Goal: Task Accomplishment & Management: Manage account settings

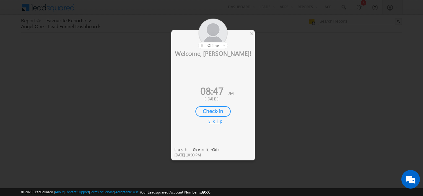
click at [215, 111] on div "Check-In" at bounding box center [212, 111] width 35 height 11
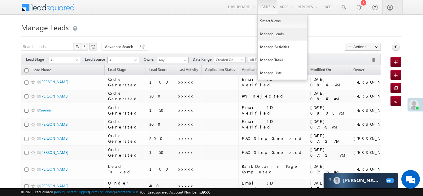
click at [264, 33] on link "Manage Leads" at bounding box center [283, 34] width 50 height 13
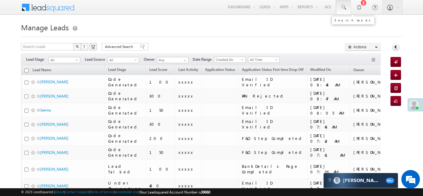
click at [344, 7] on span at bounding box center [343, 7] width 6 height 6
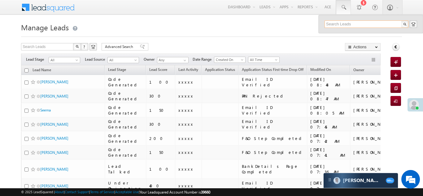
paste input "EQ30336275"
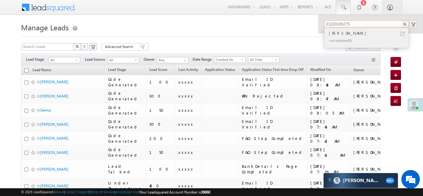
type input "EQ30336275"
click at [343, 33] on div "Kapil Mujmule" at bounding box center [369, 33] width 83 height 7
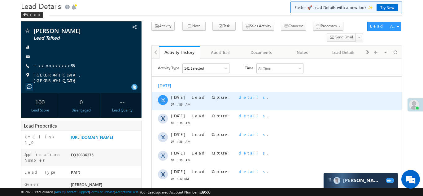
scroll to position [31, 0]
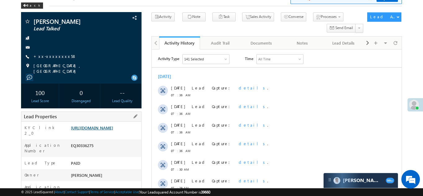
click at [106, 128] on link "[URL][DOMAIN_NAME]" at bounding box center [92, 127] width 42 height 5
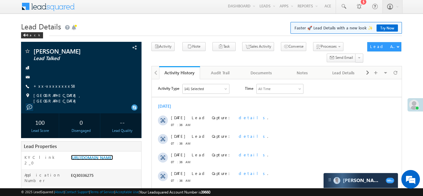
scroll to position [0, 0]
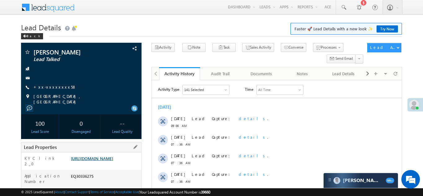
click at [102, 159] on link "[URL][DOMAIN_NAME]" at bounding box center [92, 158] width 42 height 5
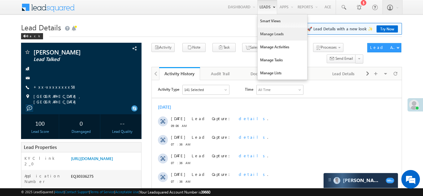
click at [274, 35] on link "Manage Leads" at bounding box center [283, 34] width 50 height 13
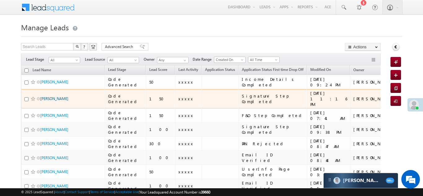
click at [59, 97] on link "[PERSON_NAME]" at bounding box center [54, 98] width 28 height 5
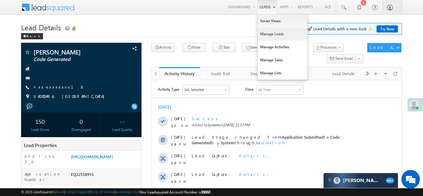
click at [268, 36] on link "Manage Leads" at bounding box center [283, 34] width 50 height 13
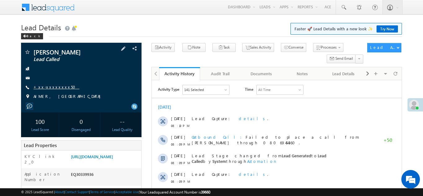
click at [48, 88] on link "+xx-xxxxxxxx50" at bounding box center [56, 86] width 46 height 5
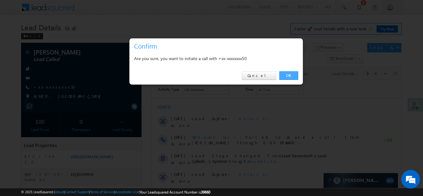
drag, startPoint x: 287, startPoint y: 75, endPoint x: 120, endPoint y: 4, distance: 182.1
click at [287, 75] on link "OK" at bounding box center [288, 75] width 19 height 9
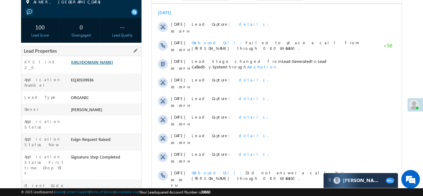
scroll to position [111, 0]
click at [106, 65] on link "https://angelbroking1-pk3em7sa.customui-test.leadsquared.com?leadId=5d41b31e-20…" at bounding box center [92, 61] width 42 height 5
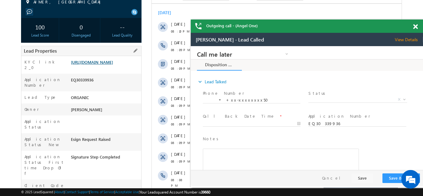
scroll to position [0, 0]
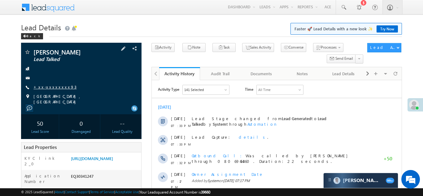
click at [47, 87] on link "+xx-xxxxxxxx93" at bounding box center [54, 86] width 43 height 5
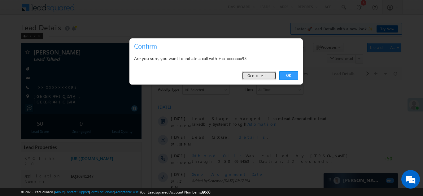
click at [260, 76] on link "Cancel" at bounding box center [259, 75] width 34 height 9
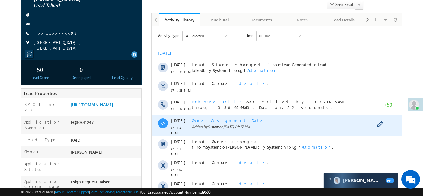
scroll to position [55, 0]
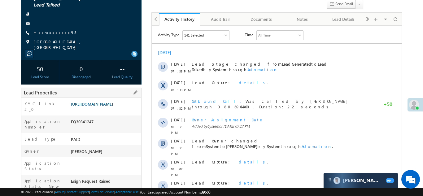
click at [97, 104] on link "[URL][DOMAIN_NAME]" at bounding box center [92, 103] width 42 height 5
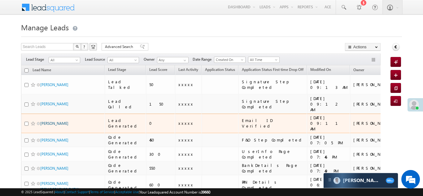
click at [48, 121] on link "[PERSON_NAME]" at bounding box center [54, 123] width 28 height 5
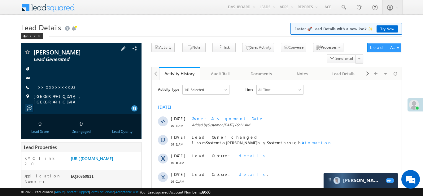
click at [45, 85] on link "+xx-xxxxxxxx33" at bounding box center [54, 86] width 42 height 5
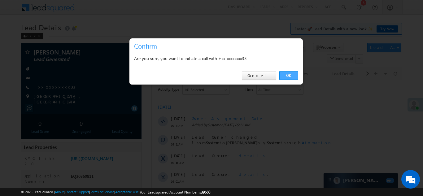
click at [289, 73] on link "OK" at bounding box center [288, 75] width 19 height 9
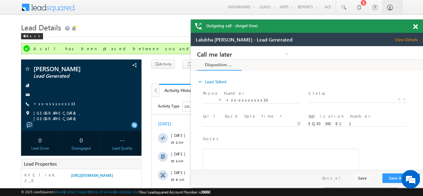
click at [415, 28] on span at bounding box center [415, 26] width 5 height 5
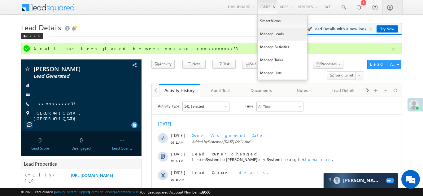
click at [260, 36] on link "Manage Leads" at bounding box center [283, 34] width 50 height 13
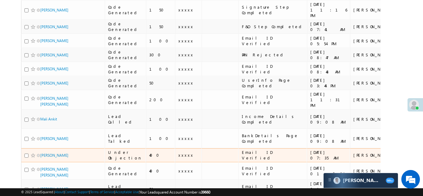
scroll to position [484, 0]
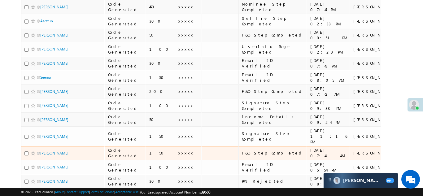
click at [242, 131] on div "Signature Step Completed" at bounding box center [273, 136] width 62 height 11
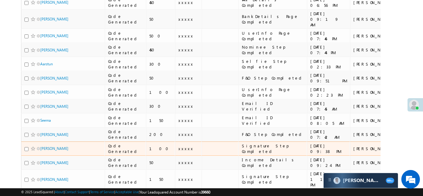
click at [239, 71] on td "Selfie Step Completed" at bounding box center [273, 64] width 68 height 14
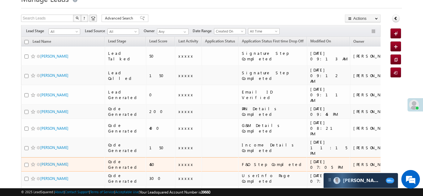
click at [242, 100] on div "Email ID Verified" at bounding box center [273, 94] width 62 height 11
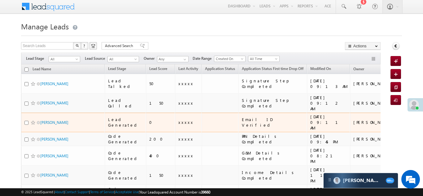
scroll to position [0, 0]
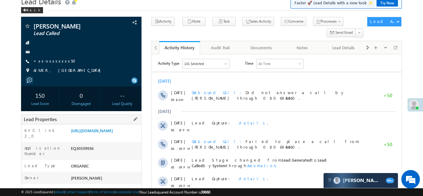
scroll to position [46, 0]
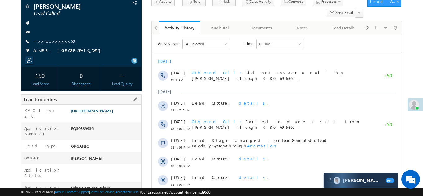
click at [104, 113] on link "[URL][DOMAIN_NAME]" at bounding box center [92, 110] width 42 height 5
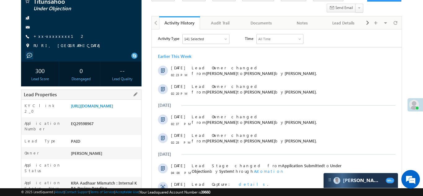
scroll to position [76, 0]
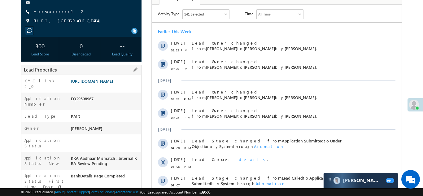
click at [113, 84] on link "https://angelbroking1-pk3em7sa.customui-test.leadsquared.com?leadId=503d4e2e-b5…" at bounding box center [92, 80] width 42 height 5
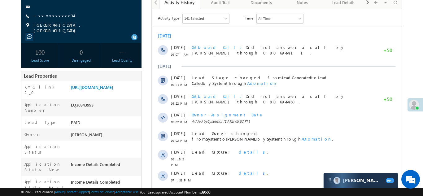
scroll to position [68, 0]
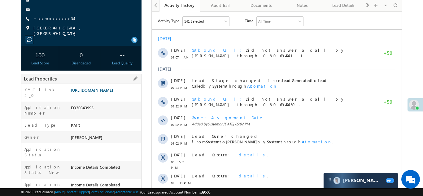
click at [103, 90] on link "[URL][DOMAIN_NAME]" at bounding box center [92, 89] width 42 height 5
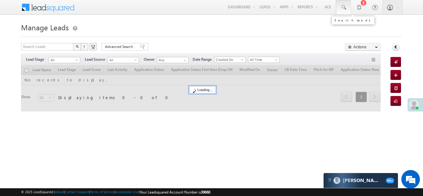
click at [345, 5] on span at bounding box center [343, 7] width 6 height 6
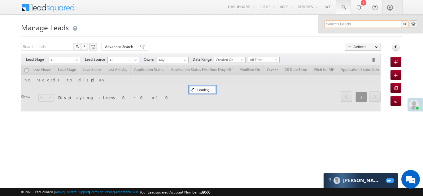
paste input "9503199993"
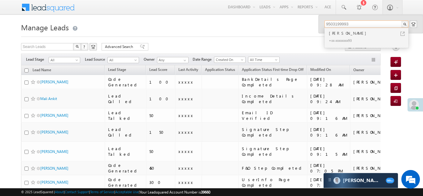
type input "9503199993"
click at [331, 36] on div "[PERSON_NAME]" at bounding box center [369, 33] width 83 height 7
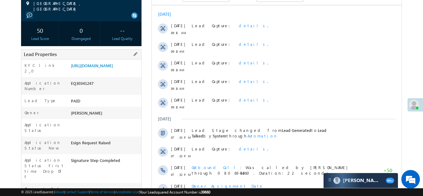
scroll to position [106, 0]
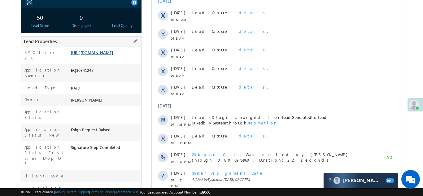
click at [100, 55] on link "https://angelbroking1-pk3em7sa.customui-test.leadsquared.com?leadId=2c76c795-06…" at bounding box center [92, 52] width 42 height 5
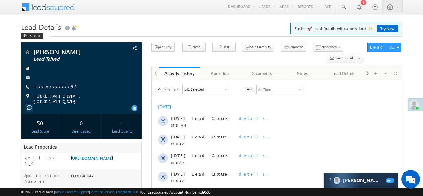
scroll to position [0, 0]
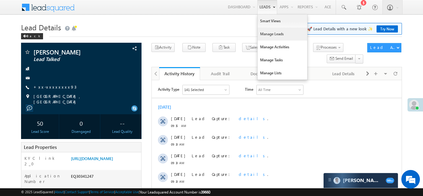
click at [265, 34] on link "Manage Leads" at bounding box center [283, 34] width 50 height 13
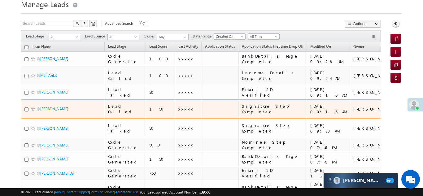
scroll to position [24, 0]
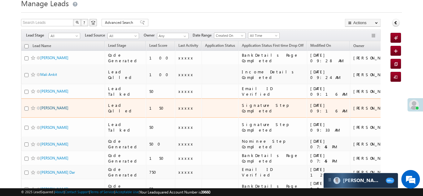
click at [56, 106] on link "[PERSON_NAME]" at bounding box center [54, 108] width 28 height 5
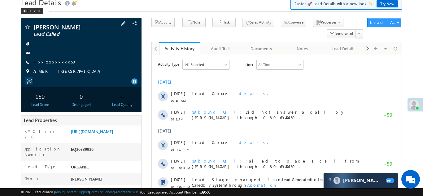
scroll to position [77, 0]
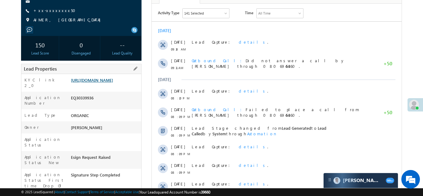
click at [105, 83] on link "https://angelbroking1-pk3em7sa.customui-test.leadsquared.com?leadId=5d41b31e-20…" at bounding box center [92, 79] width 42 height 5
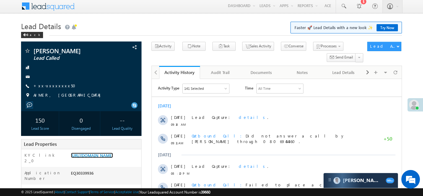
scroll to position [0, 0]
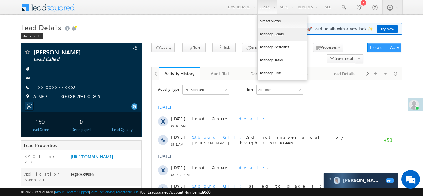
click at [269, 32] on link "Manage Leads" at bounding box center [283, 34] width 50 height 13
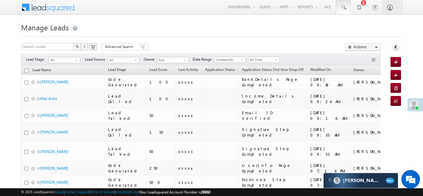
click at [344, 6] on span at bounding box center [343, 7] width 6 height 6
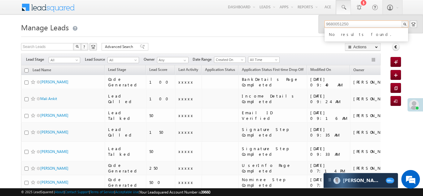
type input "9680051250"
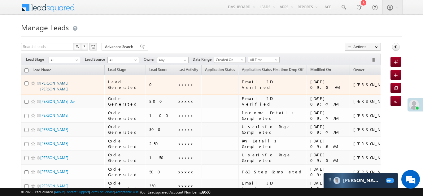
click at [61, 81] on link "[PERSON_NAME] [PERSON_NAME]" at bounding box center [54, 86] width 28 height 11
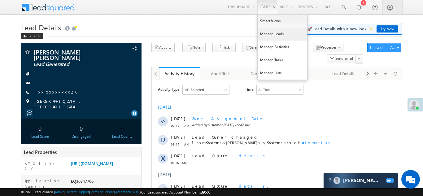
click at [268, 37] on link "Manage Leads" at bounding box center [283, 34] width 50 height 13
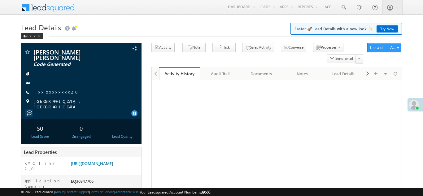
click at [47, 89] on link "+xx-xxxxxxxx20" at bounding box center [57, 91] width 48 height 5
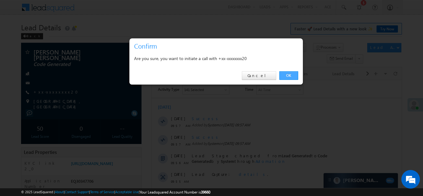
click at [289, 74] on link "OK" at bounding box center [288, 75] width 19 height 9
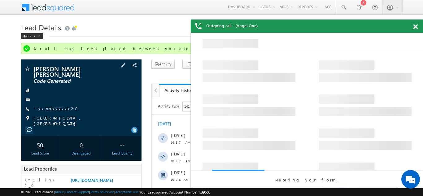
click at [81, 115] on div "PUNE, MAHARASHTRA" at bounding box center [81, 118] width 114 height 6
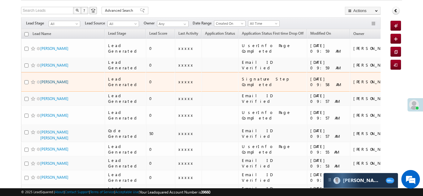
click at [46, 80] on link "[PERSON_NAME]" at bounding box center [54, 82] width 28 height 5
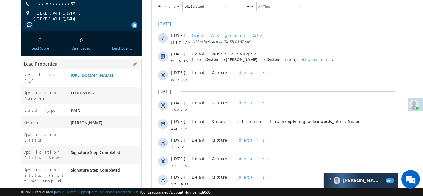
scroll to position [92, 0]
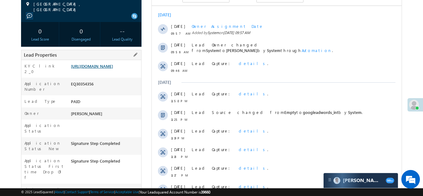
click at [102, 69] on link "[URL][DOMAIN_NAME]" at bounding box center [92, 66] width 42 height 5
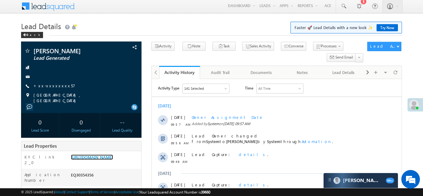
scroll to position [0, 0]
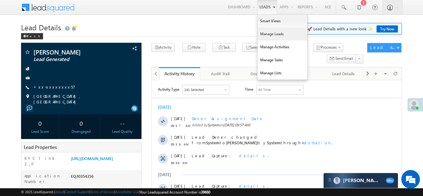
click at [264, 33] on link "Manage Leads" at bounding box center [283, 34] width 50 height 13
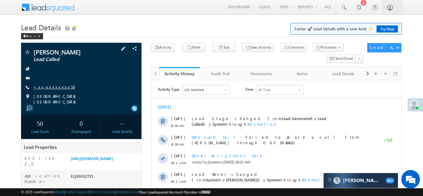
click at [46, 86] on link "+xx-xxxxxxxx53" at bounding box center [54, 86] width 42 height 5
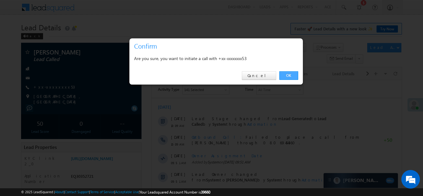
click at [288, 74] on link "OK" at bounding box center [288, 75] width 19 height 9
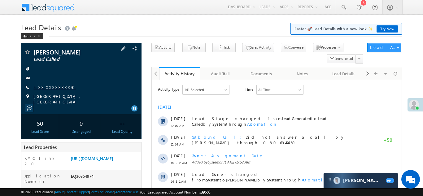
click at [49, 86] on link "+xx-xxxxxxxx42" at bounding box center [54, 86] width 42 height 5
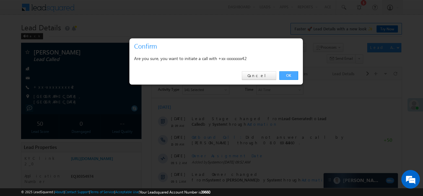
click at [288, 74] on link "OK" at bounding box center [288, 75] width 19 height 9
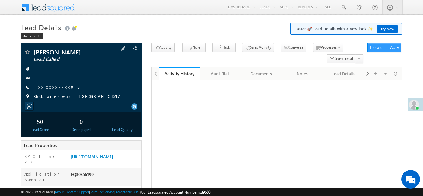
drag, startPoint x: 0, startPoint y: 0, endPoint x: 54, endPoint y: 86, distance: 102.0
click at [54, 86] on link "+xx-xxxxxxxx08" at bounding box center [57, 86] width 48 height 5
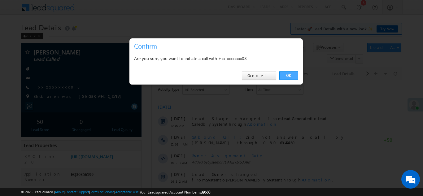
click at [286, 74] on link "OK" at bounding box center [288, 75] width 19 height 9
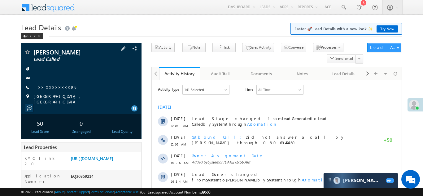
click at [50, 86] on link "+xx-xxxxxxxx98" at bounding box center [55, 86] width 45 height 5
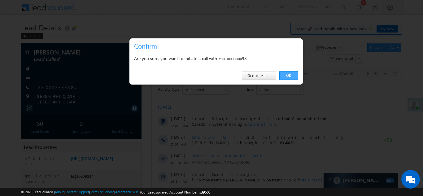
click at [287, 74] on link "OK" at bounding box center [288, 75] width 19 height 9
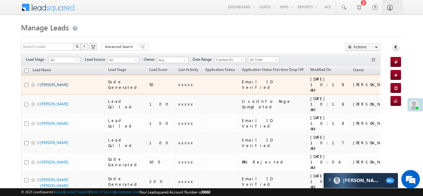
click at [45, 82] on link "[PERSON_NAME]" at bounding box center [54, 84] width 28 height 5
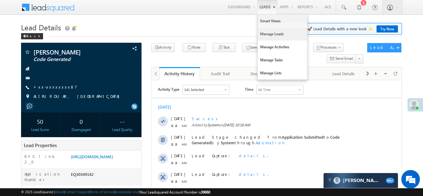
click at [264, 33] on link "Manage Leads" at bounding box center [283, 34] width 50 height 13
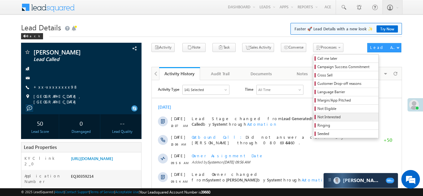
click at [318, 117] on span "Not Interested" at bounding box center [347, 117] width 59 height 6
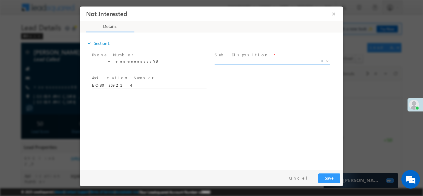
click at [245, 61] on span "X" at bounding box center [273, 61] width 116 height 6
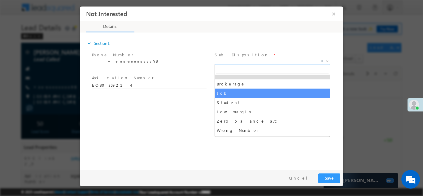
scroll to position [38, 0]
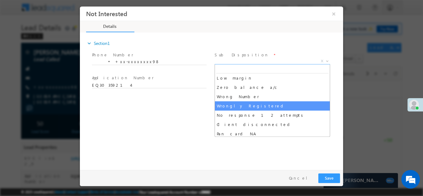
select select "Wrongly Registered"
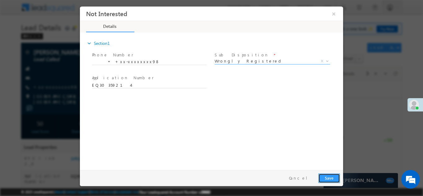
click at [328, 177] on button "Save" at bounding box center [329, 178] width 22 height 10
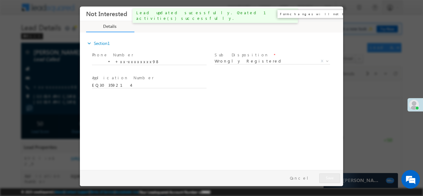
click at [333, 13] on button "×" at bounding box center [334, 13] width 11 height 11
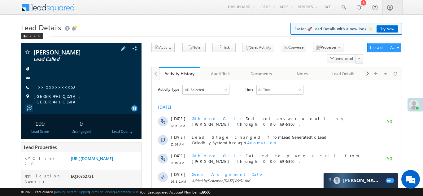
click at [51, 86] on link "+xx-xxxxxxxx53" at bounding box center [54, 86] width 42 height 5
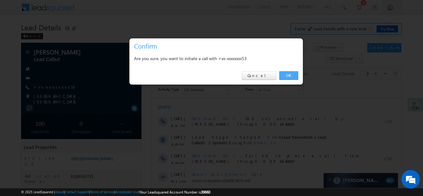
click at [287, 74] on link "OK" at bounding box center [288, 75] width 19 height 9
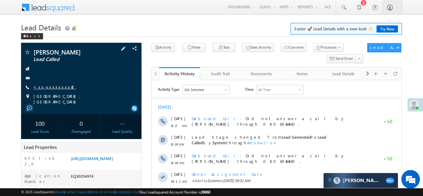
click at [49, 88] on link "+xx-xxxxxxxx42" at bounding box center [54, 86] width 42 height 5
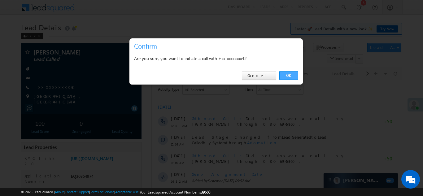
click at [288, 75] on link "OK" at bounding box center [288, 75] width 19 height 9
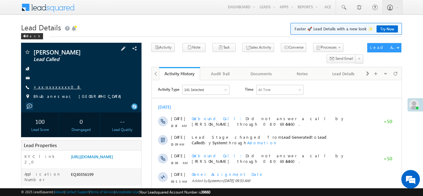
click at [50, 86] on link "+xx-xxxxxxxx08" at bounding box center [57, 86] width 48 height 5
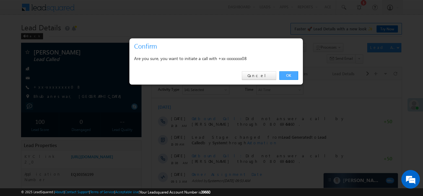
click at [288, 75] on link "OK" at bounding box center [288, 75] width 19 height 9
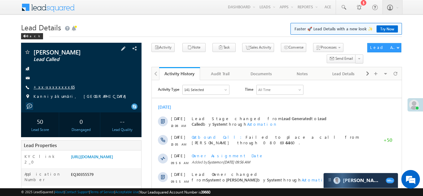
click at [50, 86] on link "+xx-xxxxxxxx65" at bounding box center [53, 86] width 41 height 5
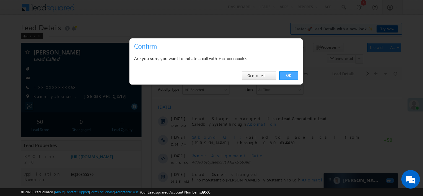
click at [286, 74] on link "OK" at bounding box center [288, 75] width 19 height 9
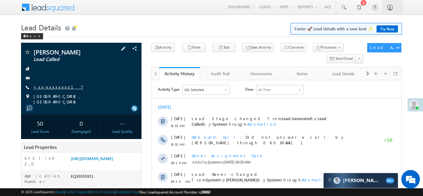
click at [49, 85] on link "+xx-xxxxxxxx17" at bounding box center [58, 86] width 50 height 5
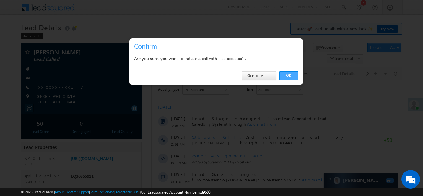
click at [290, 74] on link "OK" at bounding box center [288, 75] width 19 height 9
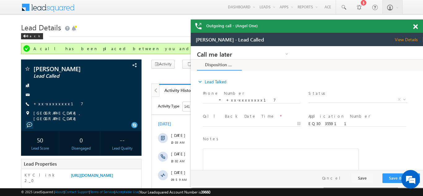
click at [415, 26] on span at bounding box center [415, 26] width 5 height 5
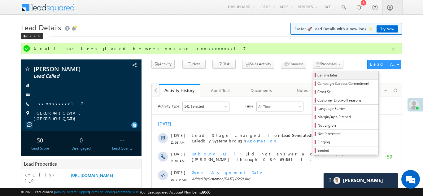
click at [318, 75] on span "Call me later" at bounding box center [347, 75] width 59 height 6
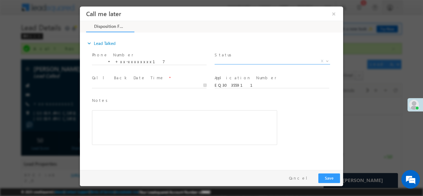
click at [237, 59] on span "X" at bounding box center [273, 61] width 116 height 6
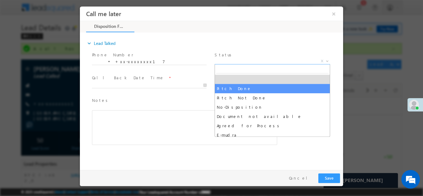
select select "Pitch Done"
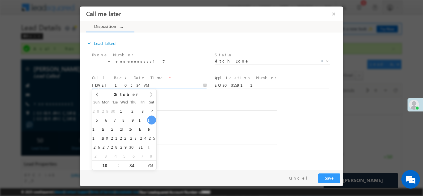
click at [124, 83] on input "10/11/25 10:34 AM" at bounding box center [149, 85] width 115 height 6
type input "[DATE] 10:34 AM"
click at [210, 106] on div "Notes * Editor toolbars Basic Styles Bold Italic Underline Paragraph Insert/Rem…" at bounding box center [184, 121] width 185 height 48
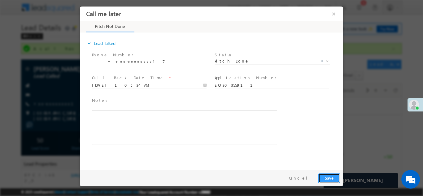
click at [325, 176] on button "Save" at bounding box center [329, 178] width 22 height 10
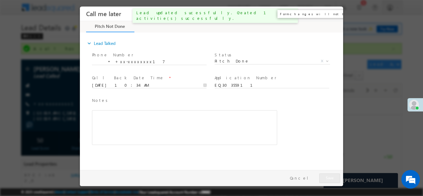
click at [335, 15] on button "×" at bounding box center [334, 13] width 11 height 11
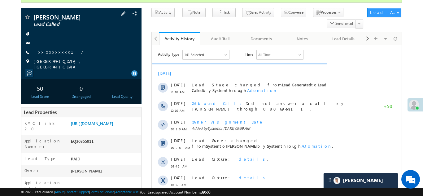
scroll to position [74, 0]
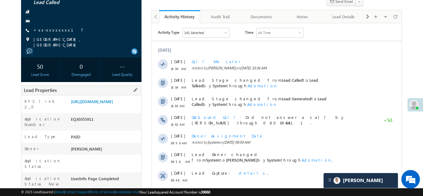
copy div "EQ30355911"
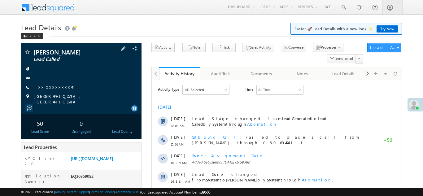
click at [46, 88] on link "+xx-xxxxxxxx44" at bounding box center [52, 86] width 39 height 5
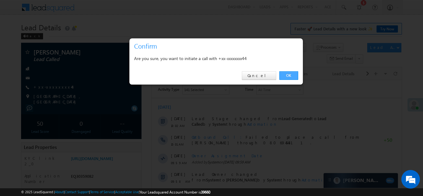
click at [291, 75] on link "OK" at bounding box center [288, 75] width 19 height 9
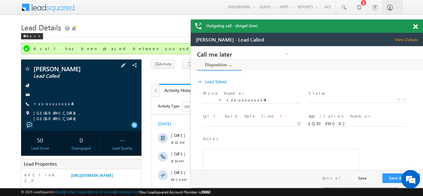
click at [105, 100] on div "Mukeshkumar rajpoot Lead Called +xx-xxxxxxxx44" at bounding box center [81, 94] width 114 height 56
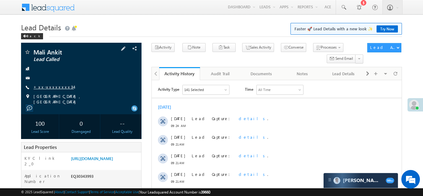
click at [44, 85] on link "+xx-xxxxxxxx34" at bounding box center [53, 86] width 40 height 5
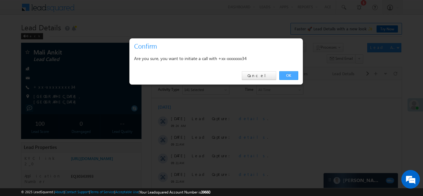
click at [287, 73] on link "OK" at bounding box center [288, 75] width 19 height 9
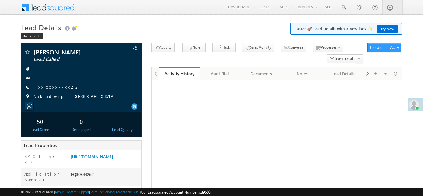
click at [47, 85] on link "+xx-xxxxxxxx22" at bounding box center [56, 86] width 46 height 5
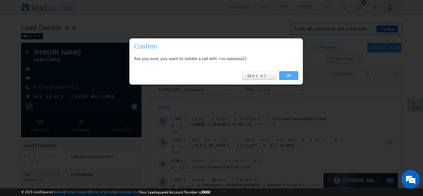
click at [288, 73] on link "OK" at bounding box center [288, 75] width 19 height 9
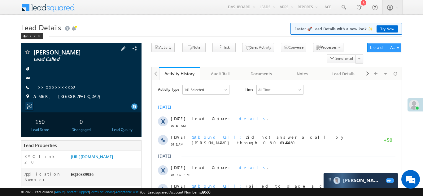
click at [50, 86] on link "+xx-xxxxxxxx50" at bounding box center [56, 86] width 46 height 5
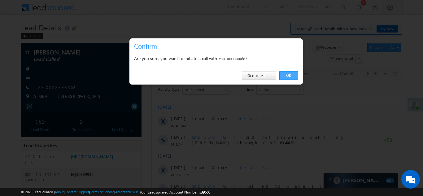
click at [287, 76] on link "OK" at bounding box center [288, 75] width 19 height 9
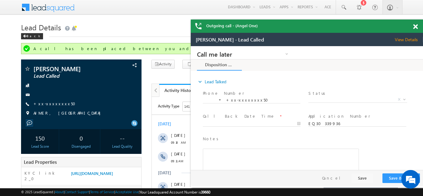
click at [416, 28] on span at bounding box center [415, 26] width 5 height 5
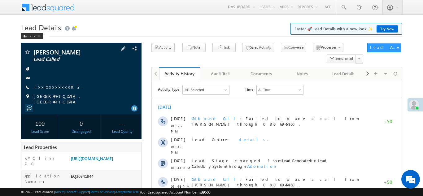
click at [46, 87] on link "+xx-xxxxxxxx02" at bounding box center [57, 86] width 48 height 5
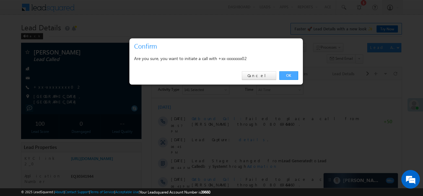
click at [287, 75] on link "OK" at bounding box center [288, 75] width 19 height 9
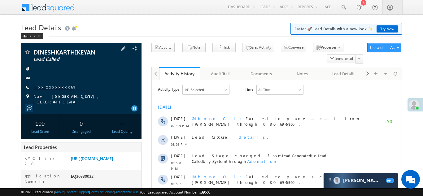
click at [46, 85] on link "+xx-xxxxxxxx64" at bounding box center [53, 86] width 40 height 5
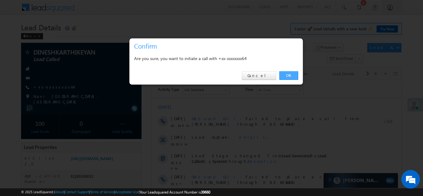
click at [287, 75] on link "OK" at bounding box center [288, 75] width 19 height 9
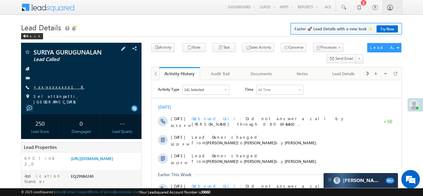
click at [54, 87] on link "+xx-xxxxxxxx18" at bounding box center [58, 86] width 51 height 5
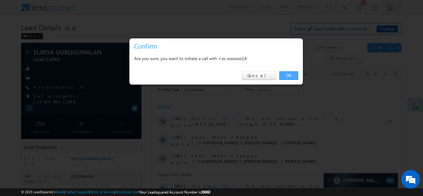
click at [287, 75] on link "OK" at bounding box center [288, 75] width 19 height 9
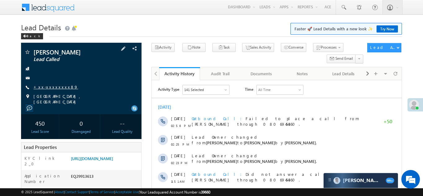
click at [49, 87] on link "+xx-xxxxxxxx89" at bounding box center [55, 86] width 45 height 5
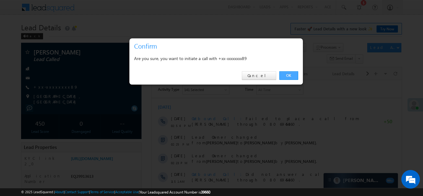
click at [290, 76] on link "OK" at bounding box center [288, 75] width 19 height 9
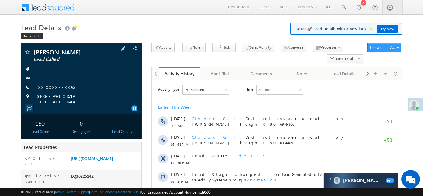
click at [50, 86] on link "+xx-xxxxxxxx66" at bounding box center [53, 86] width 41 height 5
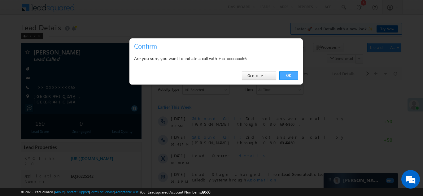
click at [284, 74] on link "OK" at bounding box center [288, 75] width 19 height 9
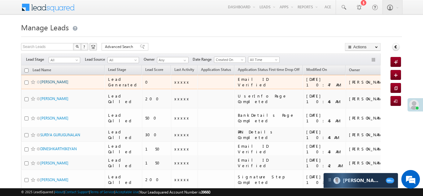
click at [50, 81] on link "[PERSON_NAME]" at bounding box center [54, 82] width 28 height 5
click at [44, 81] on link "[PERSON_NAME]" at bounding box center [54, 82] width 28 height 5
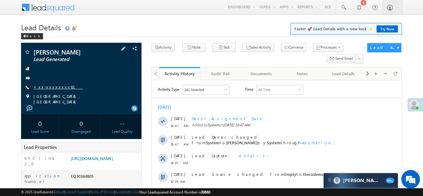
click at [52, 87] on link "+xx-xxxxxxxx61" at bounding box center [57, 86] width 49 height 5
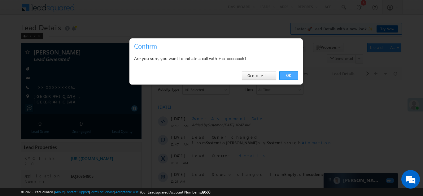
click at [285, 74] on link "OK" at bounding box center [288, 75] width 19 height 9
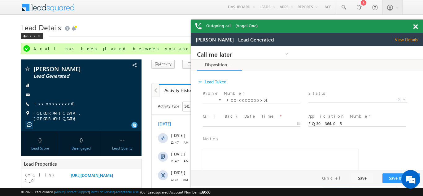
click at [415, 25] on span at bounding box center [415, 26] width 5 height 5
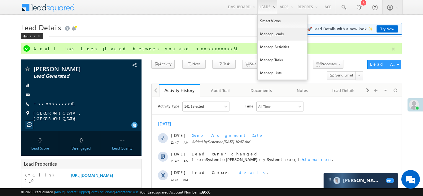
click at [264, 32] on link "Manage Leads" at bounding box center [283, 34] width 50 height 13
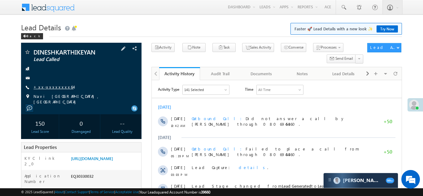
click at [53, 88] on link "+xx-xxxxxxxx64" at bounding box center [53, 86] width 40 height 5
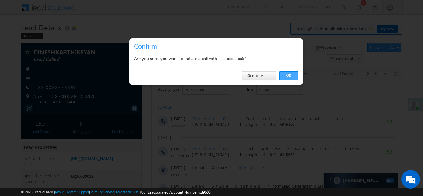
click at [285, 75] on link "OK" at bounding box center [288, 75] width 19 height 9
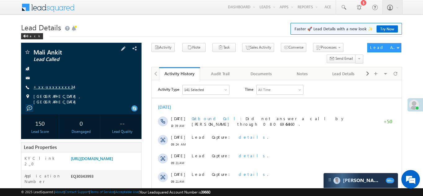
click at [50, 85] on link "+xx-xxxxxxxx34" at bounding box center [53, 86] width 40 height 5
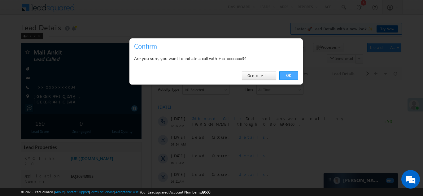
click at [287, 75] on link "OK" at bounding box center [288, 75] width 19 height 9
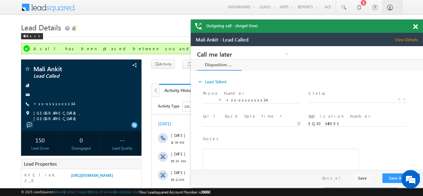
click at [414, 28] on span at bounding box center [415, 26] width 5 height 5
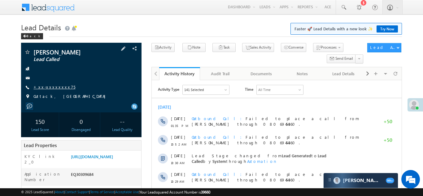
click at [45, 85] on link "+xx-xxxxxxxx75" at bounding box center [54, 86] width 42 height 5
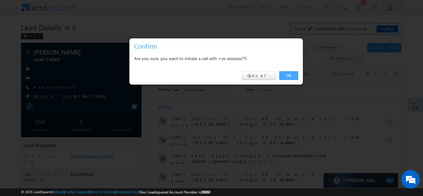
click at [288, 76] on link "OK" at bounding box center [288, 75] width 19 height 9
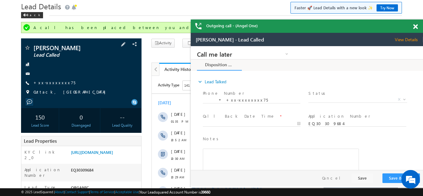
scroll to position [20, 0]
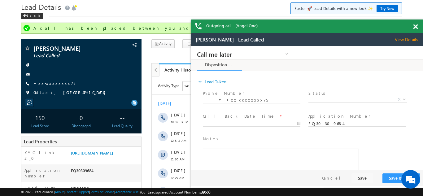
click at [415, 27] on span at bounding box center [415, 26] width 5 height 5
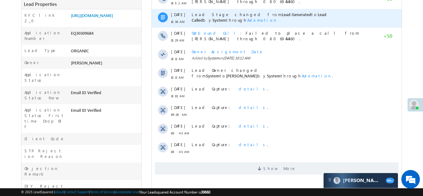
scroll to position [204, 0]
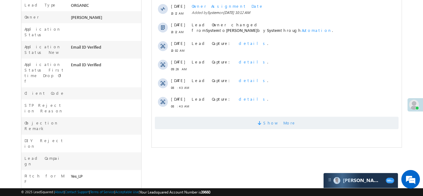
click at [235, 123] on span "Show More" at bounding box center [277, 123] width 244 height 12
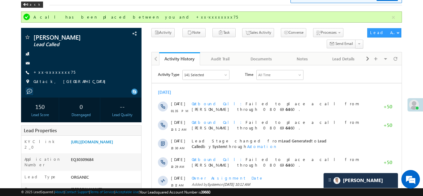
scroll to position [13, 0]
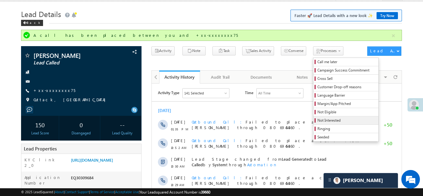
click at [318, 120] on span "Not Interested" at bounding box center [347, 121] width 59 height 6
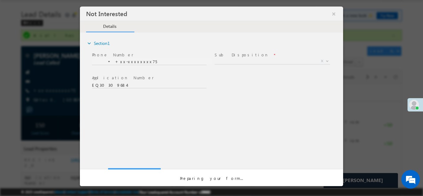
scroll to position [0, 0]
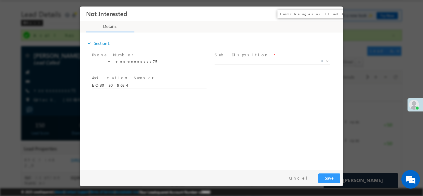
click at [334, 15] on button "×" at bounding box center [334, 13] width 11 height 11
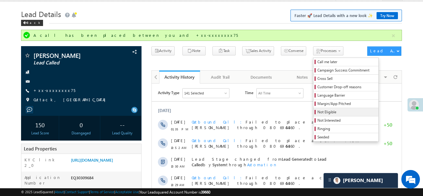
click at [318, 111] on span "Not Eligible" at bounding box center [347, 112] width 59 height 6
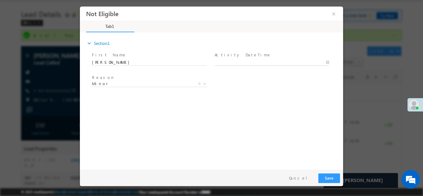
type input "[DATE] 11:06 AM"
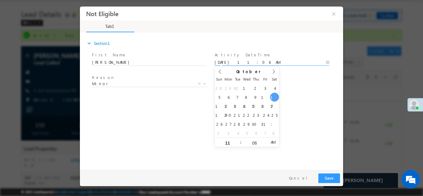
click at [243, 64] on body "Not Eligible ×" at bounding box center [211, 86] width 263 height 161
click at [311, 103] on div "expand_more Section1 First Name *" at bounding box center [213, 100] width 260 height 134
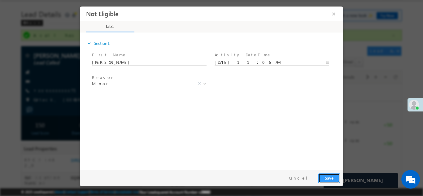
click at [325, 175] on button "Save" at bounding box center [329, 178] width 22 height 10
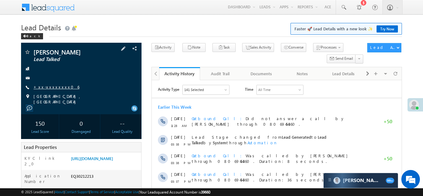
click at [51, 86] on link "+xx-xxxxxxxx06" at bounding box center [56, 86] width 46 height 5
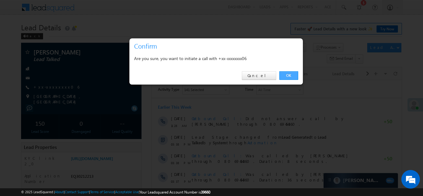
click at [286, 75] on link "OK" at bounding box center [288, 75] width 19 height 9
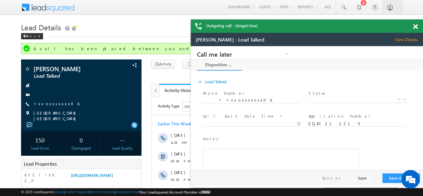
click at [414, 27] on span at bounding box center [415, 26] width 5 height 5
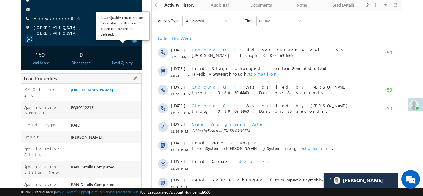
scroll to position [94, 0]
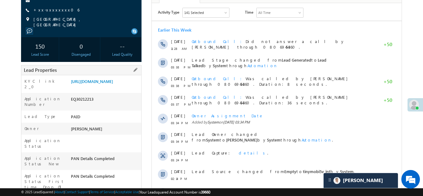
copy div "EQ30212213"
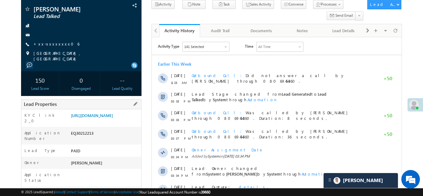
scroll to position [71, 0]
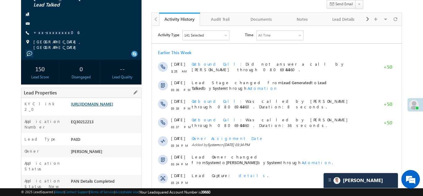
click at [103, 107] on link "https://angelbroking1-pk3em7sa.customui-test.leadsquared.com?leadId=4ac2150a-31…" at bounding box center [92, 103] width 42 height 5
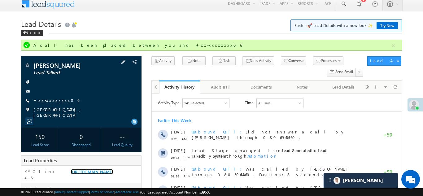
scroll to position [0, 0]
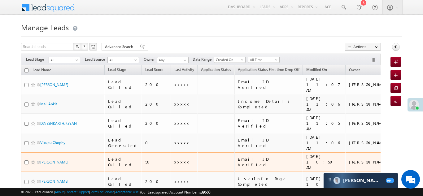
scroll to position [6, 0]
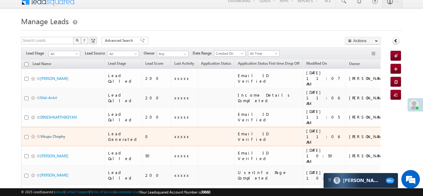
click at [49, 134] on link "Vikupu Chophy" at bounding box center [52, 136] width 25 height 5
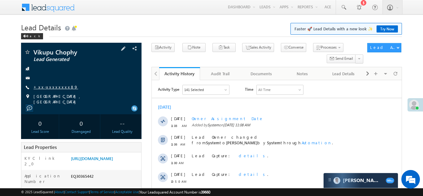
click at [56, 88] on link "+xx-xxxxxxxx89" at bounding box center [55, 86] width 45 height 5
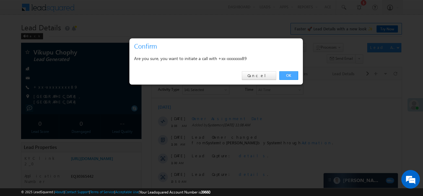
click at [287, 74] on link "OK" at bounding box center [288, 75] width 19 height 9
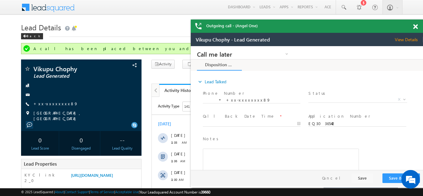
click at [414, 26] on span at bounding box center [415, 26] width 5 height 5
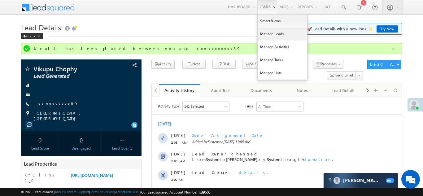
click at [267, 35] on link "Manage Leads" at bounding box center [283, 34] width 50 height 13
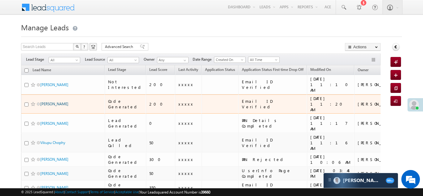
click at [57, 102] on link "[PERSON_NAME]" at bounding box center [54, 104] width 28 height 5
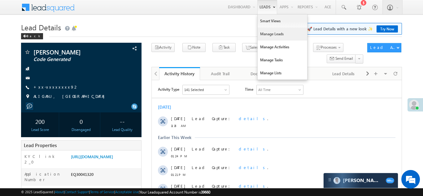
click at [263, 32] on link "Manage Leads" at bounding box center [283, 34] width 50 height 13
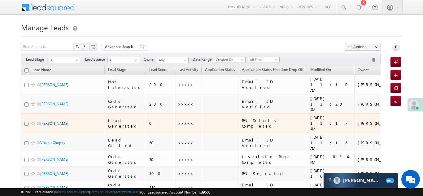
click at [44, 121] on link "[PERSON_NAME]" at bounding box center [54, 123] width 28 height 5
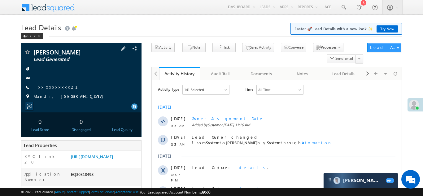
click at [49, 86] on link "+xx-xxxxxxxx21" at bounding box center [59, 86] width 52 height 5
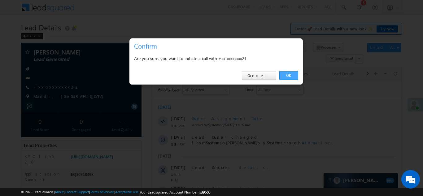
click at [290, 76] on link "OK" at bounding box center [288, 75] width 19 height 9
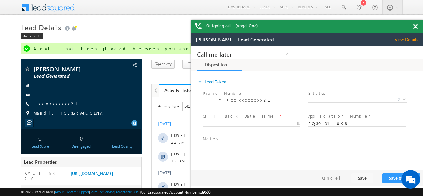
drag, startPoint x: 414, startPoint y: 26, endPoint x: 77, endPoint y: 7, distance: 336.6
click at [414, 26] on span at bounding box center [415, 26] width 5 height 5
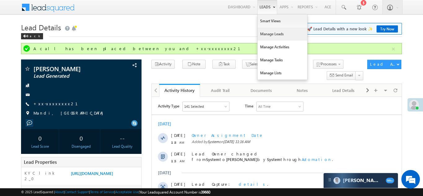
click at [268, 34] on link "Manage Leads" at bounding box center [283, 34] width 50 height 13
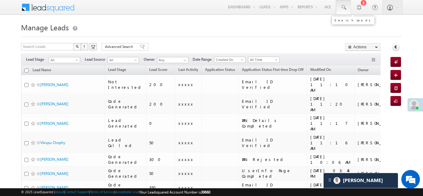
click at [343, 5] on span at bounding box center [343, 7] width 6 height 6
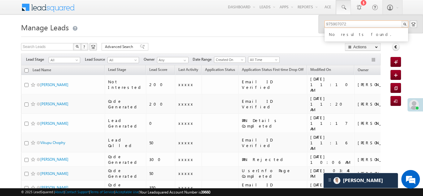
click at [333, 23] on input "975907072" at bounding box center [367, 23] width 84 height 7
type input "9755907072"
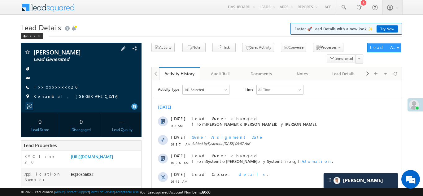
click at [46, 87] on link "+xx-xxxxxxxx26" at bounding box center [55, 86] width 44 height 5
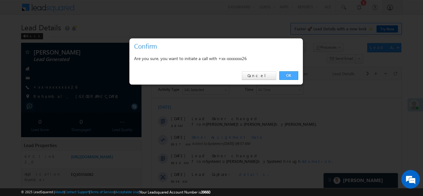
click at [285, 74] on link "OK" at bounding box center [288, 75] width 19 height 9
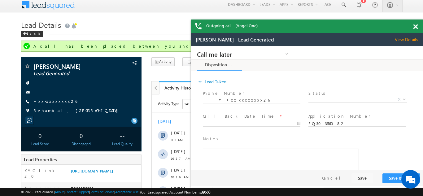
scroll to position [2, 0]
click at [416, 26] on span at bounding box center [415, 26] width 5 height 5
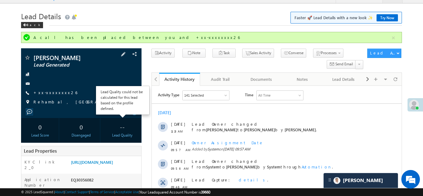
scroll to position [0, 0]
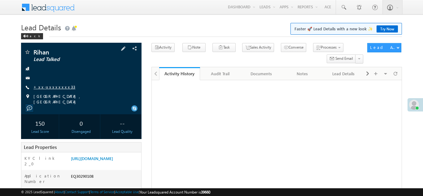
click at [49, 85] on link "+xx-xxxxxxxx33" at bounding box center [54, 86] width 42 height 5
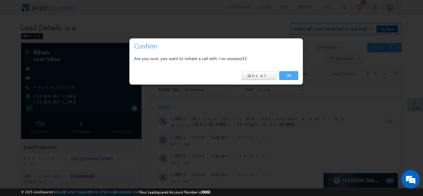
click at [290, 75] on link "OK" at bounding box center [288, 75] width 19 height 9
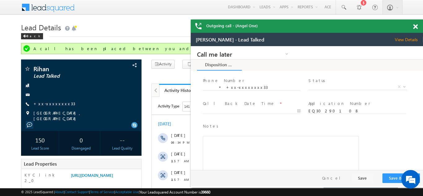
scroll to position [11, 0]
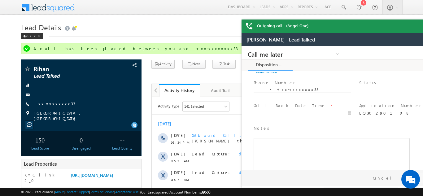
click at [414, 27] on div "Outgoing call - (Angel One)" at bounding box center [358, 26] width 232 height 13
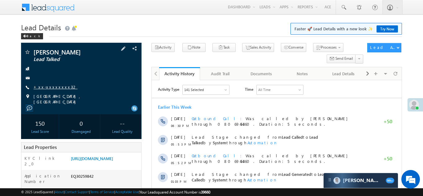
click at [48, 86] on link "+xx-xxxxxxxx32" at bounding box center [55, 86] width 44 height 5
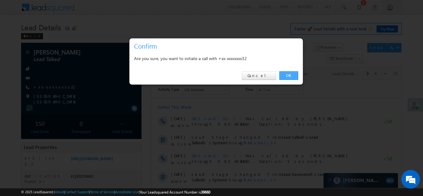
click at [289, 77] on link "OK" at bounding box center [288, 75] width 19 height 9
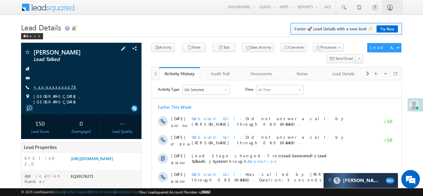
click at [48, 88] on link "+xx-xxxxxxxx79" at bounding box center [54, 86] width 43 height 5
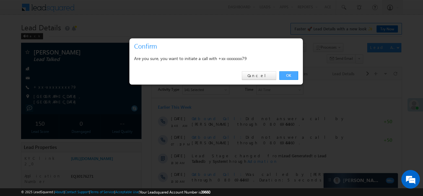
click at [288, 75] on link "OK" at bounding box center [288, 75] width 19 height 9
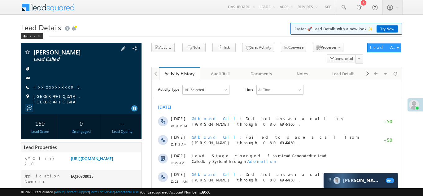
click at [47, 88] on link "+xx-xxxxxxxx08" at bounding box center [57, 86] width 48 height 5
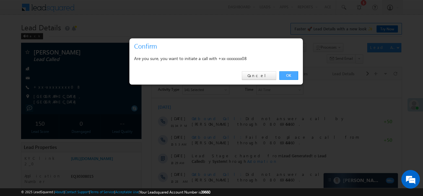
click at [289, 76] on link "OK" at bounding box center [288, 75] width 19 height 9
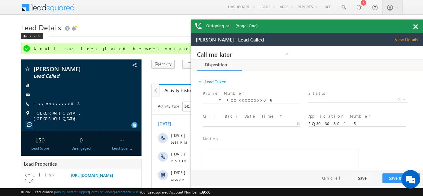
click at [415, 27] on span at bounding box center [415, 26] width 5 height 5
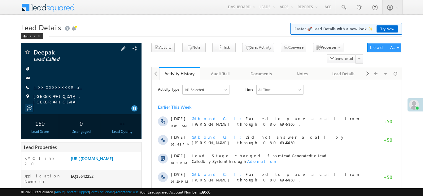
click at [48, 87] on link "+xx-xxxxxxxx02" at bounding box center [57, 86] width 48 height 5
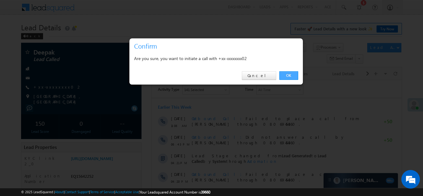
click at [287, 74] on link "OK" at bounding box center [288, 75] width 19 height 9
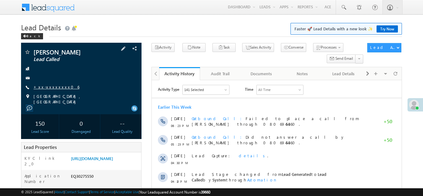
click at [49, 85] on link "+xx-xxxxxxxx06" at bounding box center [56, 86] width 46 height 5
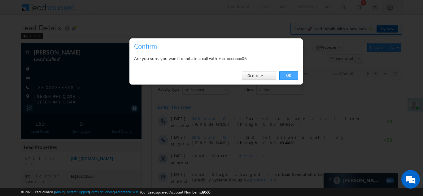
click at [290, 75] on link "OK" at bounding box center [288, 75] width 19 height 9
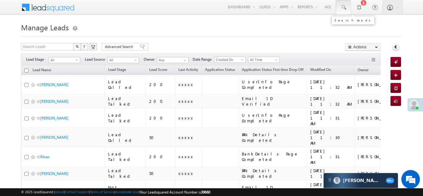
click at [344, 6] on span at bounding box center [343, 7] width 6 height 6
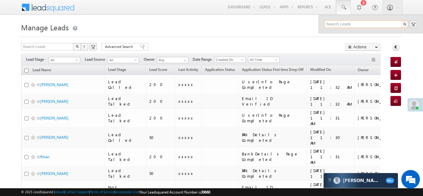
paste input "EQ30332321"
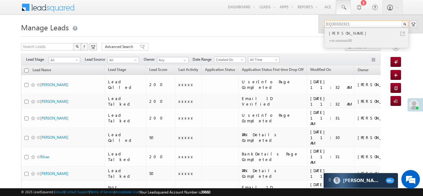
type input "EQ30332321"
click at [343, 36] on div "[PERSON_NAME]" at bounding box center [369, 33] width 83 height 7
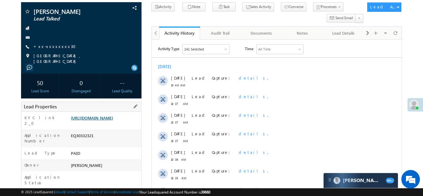
scroll to position [11, 0]
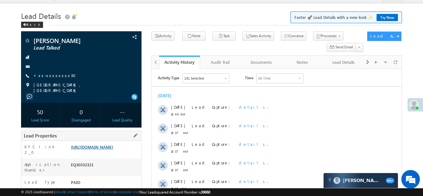
click at [103, 149] on link "https://angelbroking1-pk3em7sa.customui-test.leadsquared.com?leadId=9666b83b-c4…" at bounding box center [92, 146] width 42 height 5
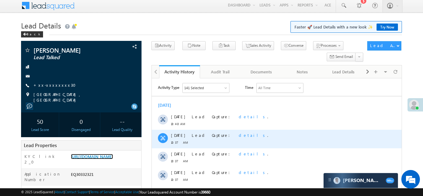
scroll to position [0, 0]
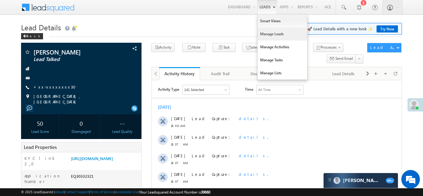
click at [265, 36] on link "Manage Leads" at bounding box center [283, 34] width 50 height 13
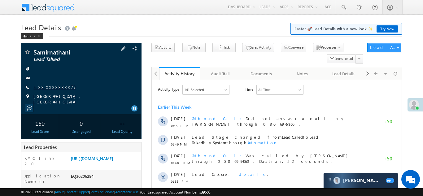
click at [51, 86] on link "+xx-xxxxxxxx73" at bounding box center [54, 86] width 42 height 5
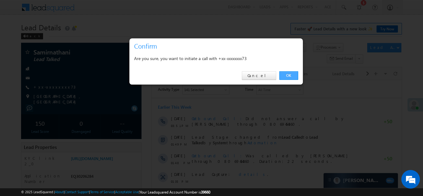
click at [288, 74] on link "OK" at bounding box center [288, 75] width 19 height 9
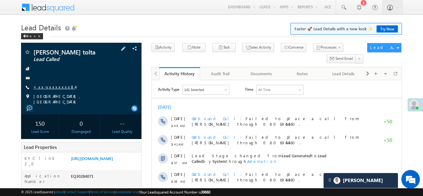
click at [48, 88] on link "+xx-xxxxxxxx84" at bounding box center [54, 86] width 42 height 5
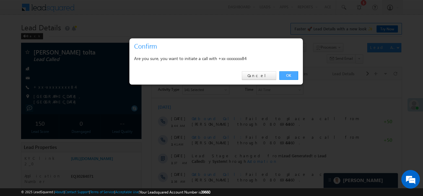
click at [288, 75] on link "OK" at bounding box center [288, 75] width 19 height 9
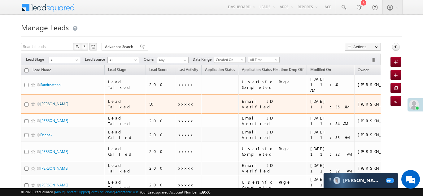
click at [60, 102] on link "[PERSON_NAME]" at bounding box center [54, 104] width 28 height 5
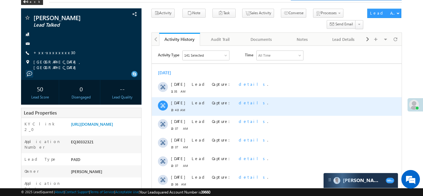
scroll to position [34, 0]
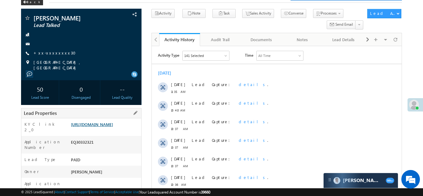
click at [100, 126] on link "[URL][DOMAIN_NAME]" at bounding box center [92, 124] width 42 height 5
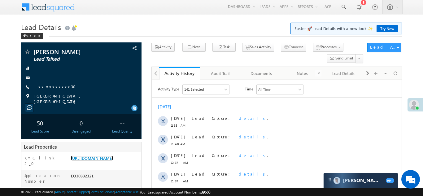
scroll to position [0, 0]
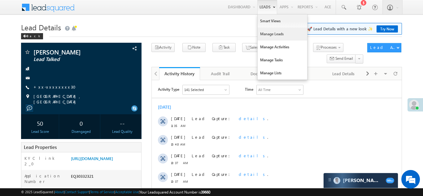
click at [268, 35] on link "Manage Leads" at bounding box center [283, 34] width 50 height 13
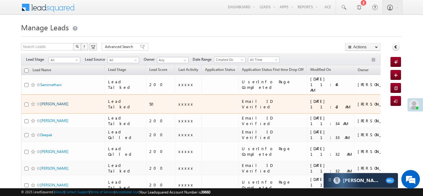
click at [46, 102] on link "[PERSON_NAME]" at bounding box center [54, 104] width 28 height 5
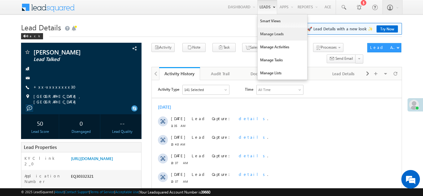
click at [268, 34] on link "Manage Leads" at bounding box center [283, 34] width 50 height 13
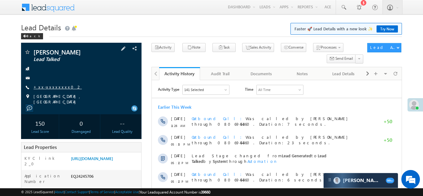
click at [50, 87] on link "+xx-xxxxxxxx02" at bounding box center [57, 86] width 48 height 5
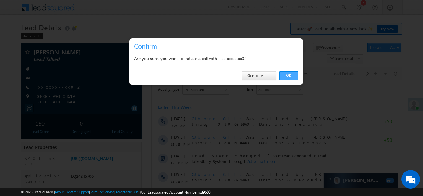
click at [289, 75] on link "OK" at bounding box center [288, 75] width 19 height 9
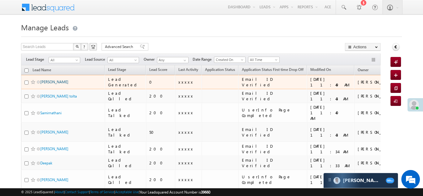
click at [50, 83] on link "[PERSON_NAME]" at bounding box center [54, 82] width 28 height 5
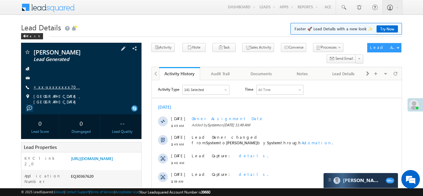
click at [52, 86] on link "+xx-xxxxxxxx70" at bounding box center [56, 86] width 46 height 5
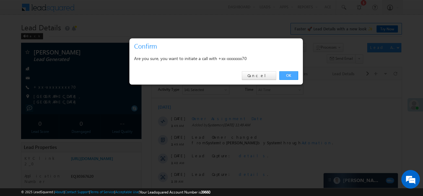
click at [285, 76] on link "OK" at bounding box center [288, 75] width 19 height 9
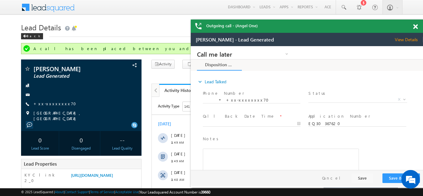
click at [415, 27] on div "Outgoing call - (Angel One)" at bounding box center [307, 26] width 232 height 13
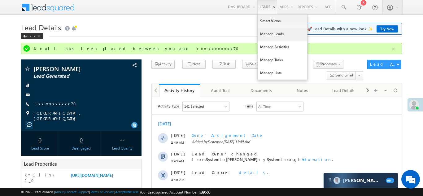
click at [266, 35] on link "Manage Leads" at bounding box center [283, 34] width 50 height 13
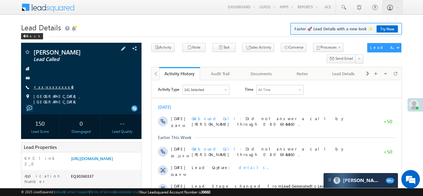
click at [50, 86] on link "+xx-xxxxxxxx45" at bounding box center [53, 86] width 40 height 5
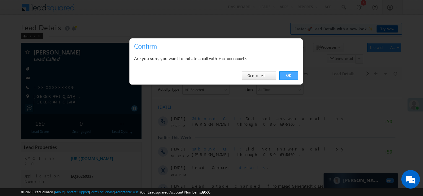
click at [288, 77] on link "OK" at bounding box center [288, 75] width 19 height 9
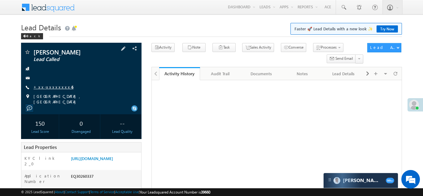
click at [48, 89] on link "+xx-xxxxxxxx45" at bounding box center [53, 86] width 40 height 5
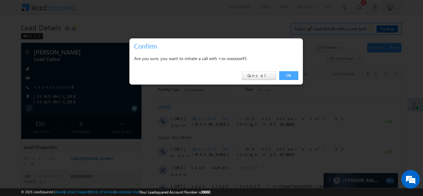
click at [287, 75] on link "OK" at bounding box center [288, 75] width 19 height 9
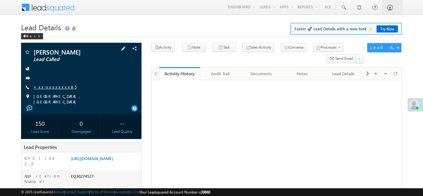
click at [47, 88] on link "+xx-xxxxxxxx85" at bounding box center [54, 86] width 43 height 5
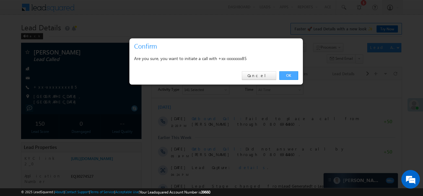
click at [287, 76] on link "OK" at bounding box center [288, 75] width 19 height 9
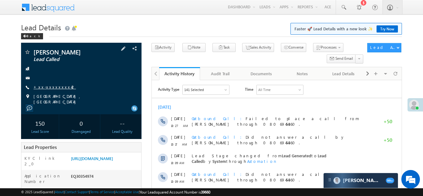
click at [48, 86] on link "+xx-xxxxxxxx42" at bounding box center [54, 86] width 42 height 5
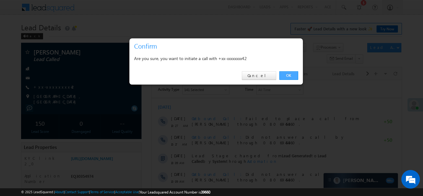
click at [289, 75] on link "OK" at bounding box center [288, 75] width 19 height 9
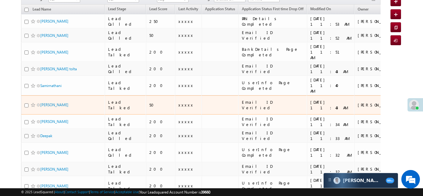
scroll to position [61, 0]
click at [54, 102] on link "[PERSON_NAME]" at bounding box center [54, 104] width 28 height 5
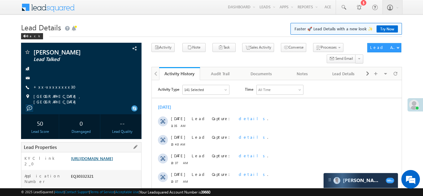
click at [107, 161] on link "https://angelbroking1-pk3em7sa.customui-test.leadsquared.com?leadId=9666b83b-c4…" at bounding box center [92, 158] width 42 height 5
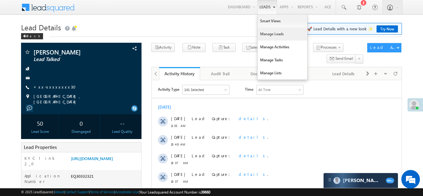
click at [266, 33] on link "Manage Leads" at bounding box center [283, 34] width 50 height 13
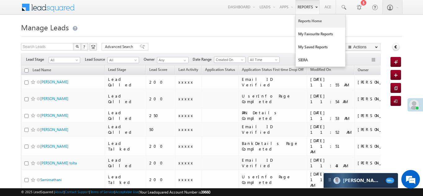
click at [311, 21] on link "Reports Home" at bounding box center [321, 21] width 50 height 13
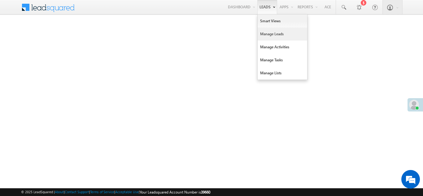
click at [270, 34] on link "Manage Leads" at bounding box center [283, 34] width 50 height 13
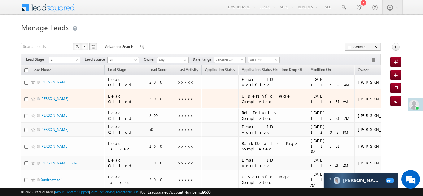
click at [179, 108] on td "xxxxx" at bounding box center [188, 115] width 27 height 14
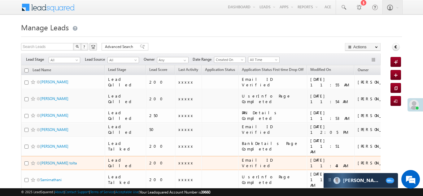
click at [202, 156] on td at bounding box center [220, 163] width 37 height 14
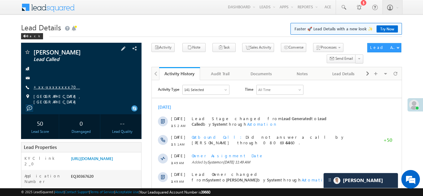
click at [51, 88] on link "+xx-xxxxxxxx70" at bounding box center [56, 86] width 46 height 5
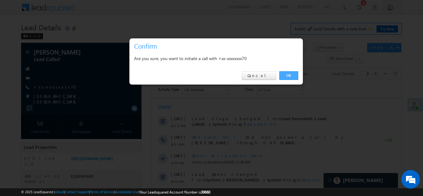
click at [291, 75] on link "OK" at bounding box center [288, 75] width 19 height 9
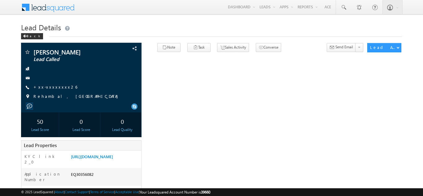
click at [47, 86] on link "+xx-xxxxxxxx26" at bounding box center [55, 86] width 44 height 5
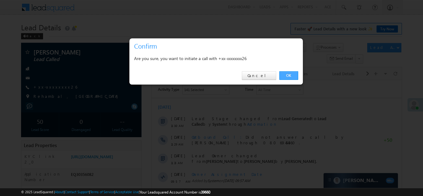
click at [285, 76] on link "OK" at bounding box center [288, 75] width 19 height 9
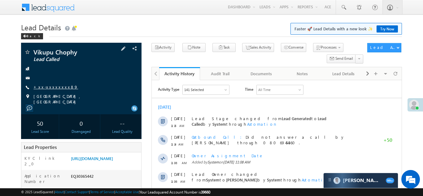
click at [52, 87] on link "+xx-xxxxxxxx89" at bounding box center [55, 86] width 45 height 5
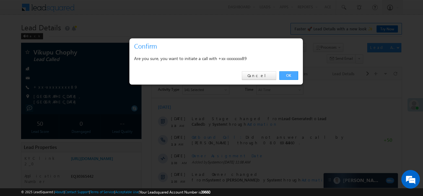
click at [288, 76] on link "OK" at bounding box center [288, 75] width 19 height 9
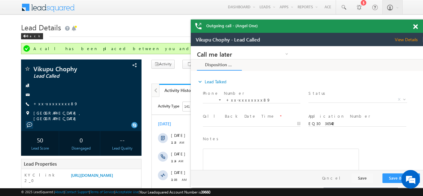
click at [415, 27] on span at bounding box center [415, 26] width 5 height 5
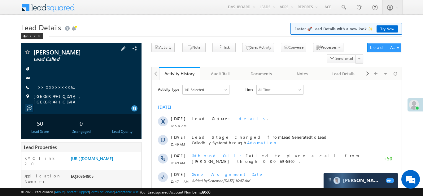
click at [51, 86] on link "+xx-xxxxxxxx61" at bounding box center [57, 86] width 49 height 5
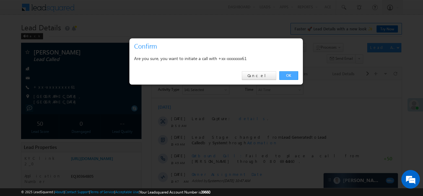
click at [285, 73] on link "OK" at bounding box center [288, 75] width 19 height 9
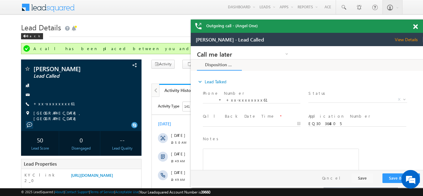
click at [416, 25] on span at bounding box center [415, 26] width 5 height 5
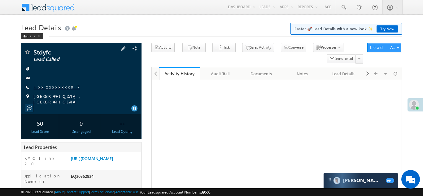
click at [53, 85] on link "+xx-xxxxxxxx07" at bounding box center [56, 86] width 46 height 5
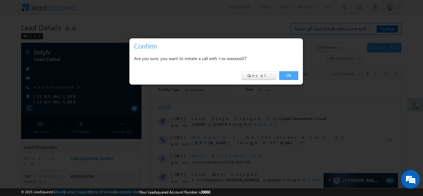
click at [286, 76] on link "OK" at bounding box center [288, 75] width 19 height 9
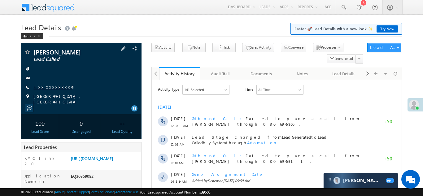
click at [55, 87] on link "+xx-xxxxxxxx44" at bounding box center [52, 86] width 39 height 5
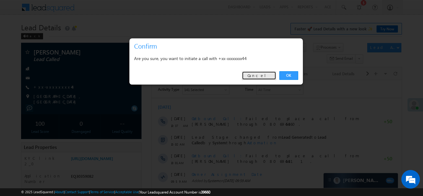
click at [267, 75] on link "Cancel" at bounding box center [259, 75] width 34 height 9
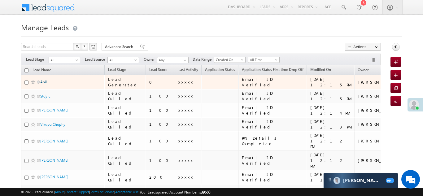
click at [43, 81] on link "Anil" at bounding box center [43, 82] width 7 height 5
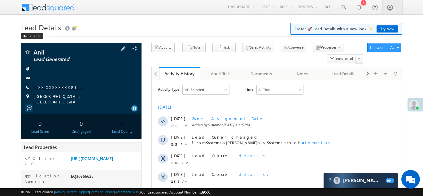
click at [49, 87] on link "+xx-xxxxxxxx91" at bounding box center [58, 86] width 51 height 5
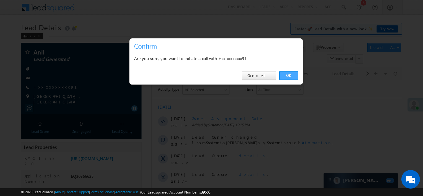
click at [288, 74] on link "OK" at bounding box center [288, 75] width 19 height 9
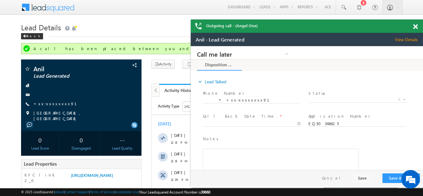
click at [414, 26] on span at bounding box center [415, 26] width 5 height 5
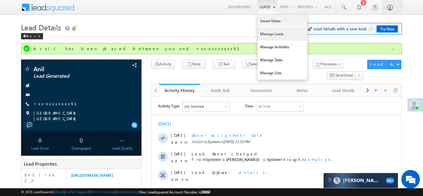
click at [270, 33] on link "Manage Leads" at bounding box center [283, 34] width 50 height 13
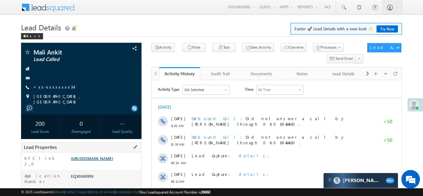
click at [95, 161] on link "https://angelbroking1-pk3em7sa.customui-test.leadsquared.com?leadId=2957b447-80…" at bounding box center [92, 158] width 42 height 5
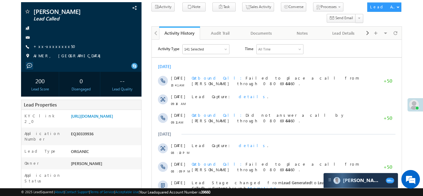
scroll to position [43, 0]
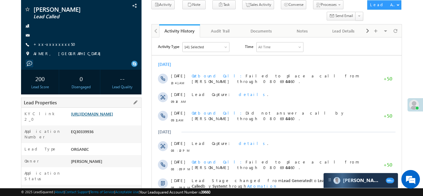
click at [103, 116] on link "[URL][DOMAIN_NAME]" at bounding box center [92, 113] width 42 height 5
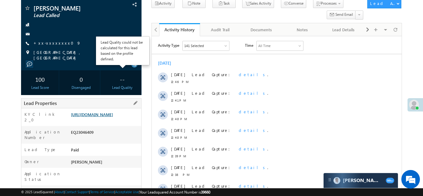
scroll to position [50, 0]
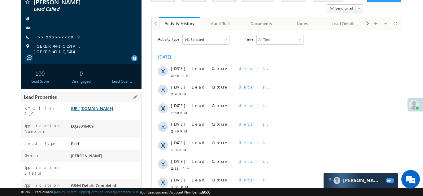
click at [110, 108] on link "https://angelbroking1-pk3em7sa.customui-test.leadsquared.com?leadId=1bf7ee7c-4f…" at bounding box center [92, 108] width 42 height 5
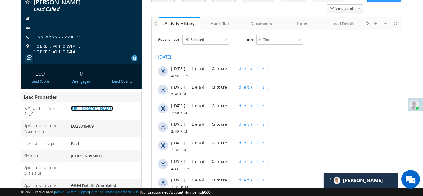
scroll to position [0, 0]
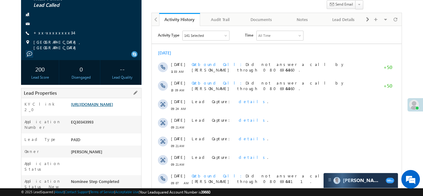
click at [101, 107] on link "https://angelbroking1-pk3em7sa.customui-test.leadsquared.com?leadId=2957b447-80…" at bounding box center [92, 104] width 42 height 5
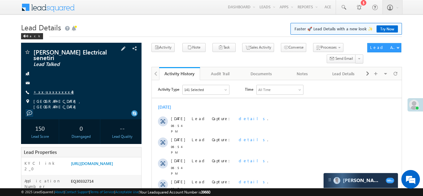
click at [47, 91] on link "+xx-xxxxxxxx43" at bounding box center [53, 91] width 40 height 5
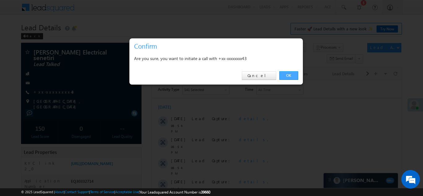
click at [288, 74] on link "OK" at bounding box center [288, 75] width 19 height 9
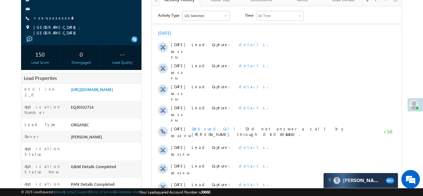
scroll to position [81, 0]
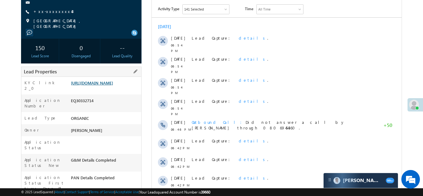
click at [101, 85] on link "https://angelbroking1-pk3em7sa.customui-test.leadsquared.com?leadId=561f71ee-d7…" at bounding box center [92, 82] width 42 height 5
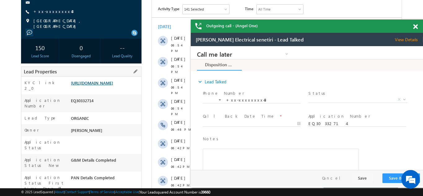
scroll to position [0, 0]
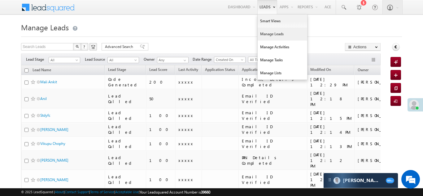
click at [266, 31] on link "Manage Leads" at bounding box center [283, 34] width 50 height 13
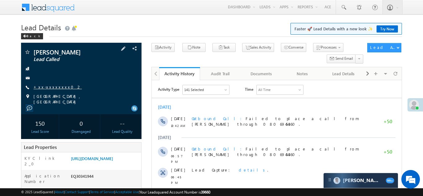
click at [48, 88] on link "+xx-xxxxxxxx02" at bounding box center [57, 86] width 48 height 5
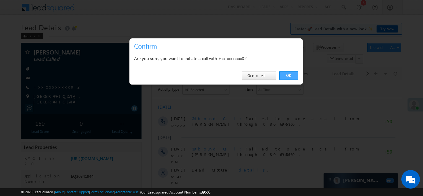
click at [288, 76] on link "OK" at bounding box center [288, 75] width 19 height 9
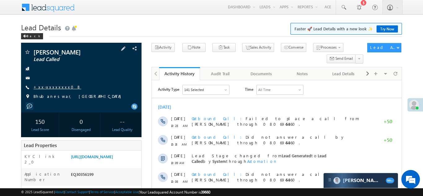
click at [49, 88] on link "+xx-xxxxxxxx08" at bounding box center [57, 86] width 48 height 5
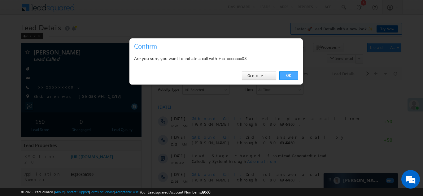
click at [289, 74] on link "OK" at bounding box center [288, 75] width 19 height 9
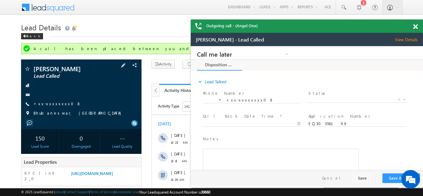
click at [92, 107] on div "+xx-xxxxxxxx08" at bounding box center [81, 104] width 114 height 6
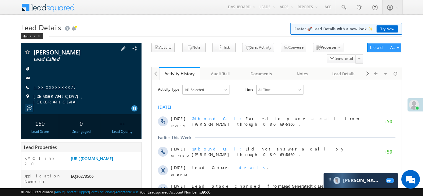
click at [55, 87] on link "+xx-xxxxxxxx75" at bounding box center [54, 86] width 42 height 5
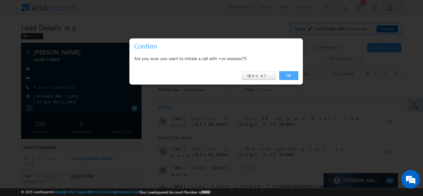
click at [290, 76] on link "OK" at bounding box center [288, 75] width 19 height 9
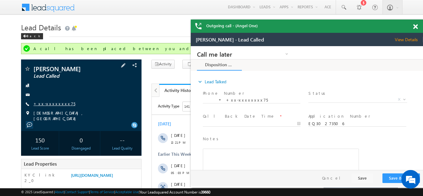
click at [51, 102] on link "+xx-xxxxxxxx75" at bounding box center [54, 103] width 42 height 5
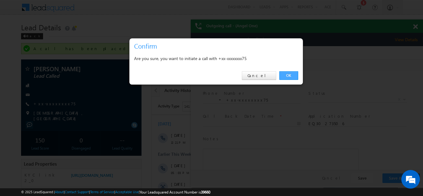
click at [289, 73] on link "OK" at bounding box center [288, 75] width 19 height 9
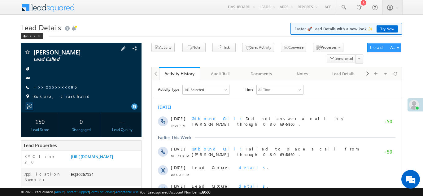
click at [50, 89] on link "+xx-xxxxxxxx85" at bounding box center [54, 86] width 43 height 5
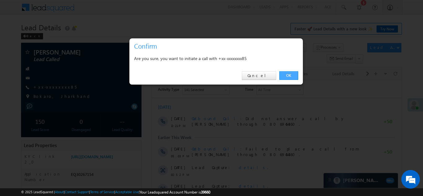
click at [287, 76] on link "OK" at bounding box center [288, 75] width 19 height 9
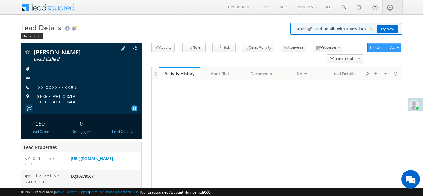
click at [51, 87] on link "+xx-xxxxxxxx88" at bounding box center [55, 86] width 45 height 5
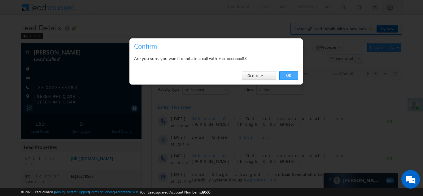
click at [287, 75] on link "OK" at bounding box center [288, 75] width 19 height 9
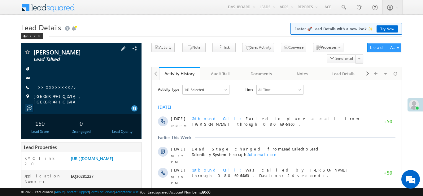
click at [47, 89] on link "+xx-xxxxxxxx75" at bounding box center [54, 86] width 42 height 5
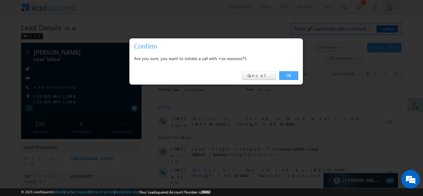
click at [290, 76] on link "OK" at bounding box center [288, 75] width 19 height 9
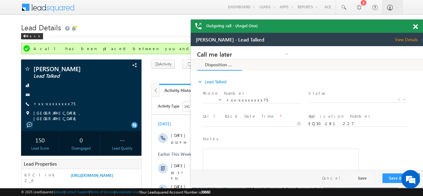
click at [413, 26] on span at bounding box center [415, 26] width 5 height 5
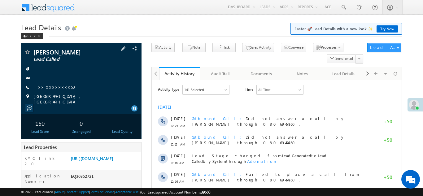
click at [48, 87] on link "+xx-xxxxxxxx53" at bounding box center [54, 86] width 42 height 5
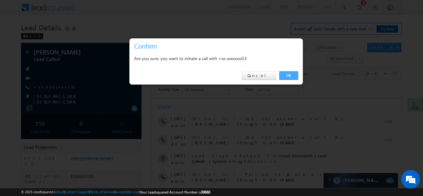
click at [284, 73] on link "OK" at bounding box center [288, 75] width 19 height 9
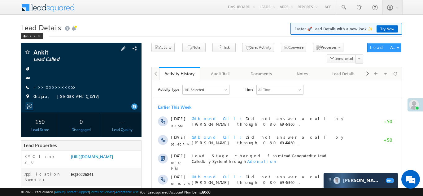
click at [48, 88] on link "+xx-xxxxxxxx55" at bounding box center [53, 86] width 41 height 5
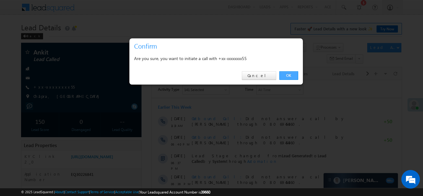
click at [286, 74] on link "OK" at bounding box center [288, 75] width 19 height 9
